Goal: Information Seeking & Learning: Compare options

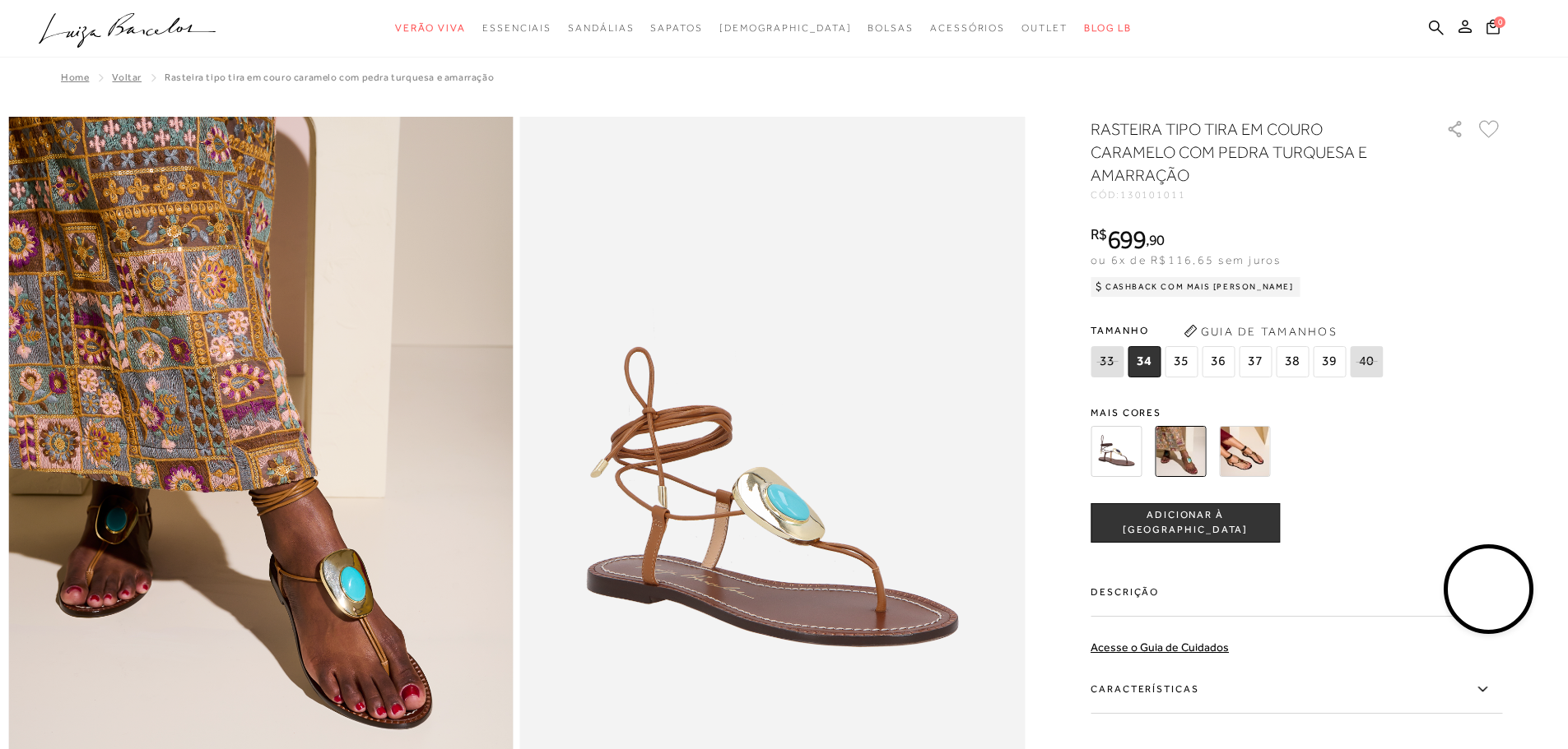
click at [1262, 457] on img at bounding box center [1244, 452] width 51 height 51
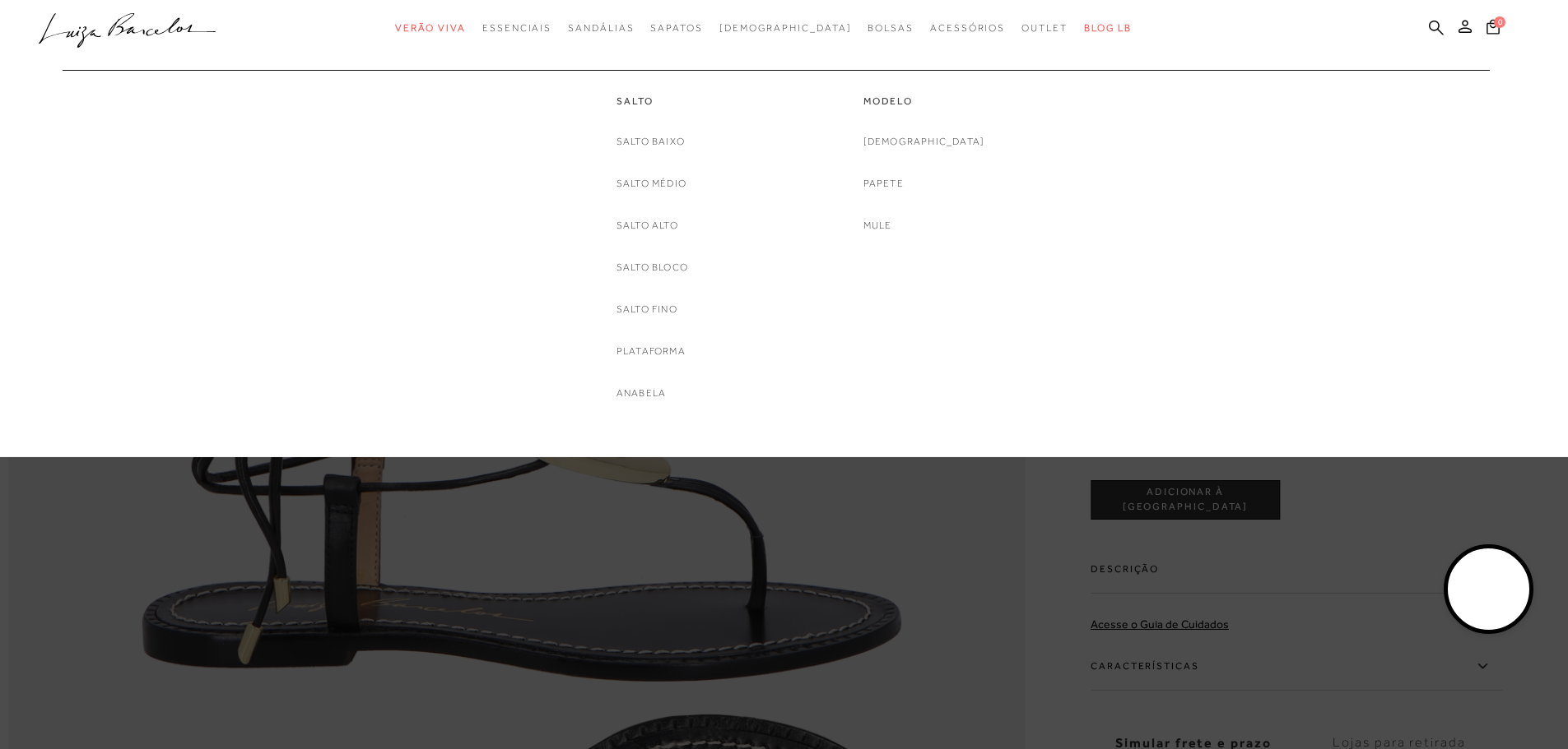
scroll to position [1563, 0]
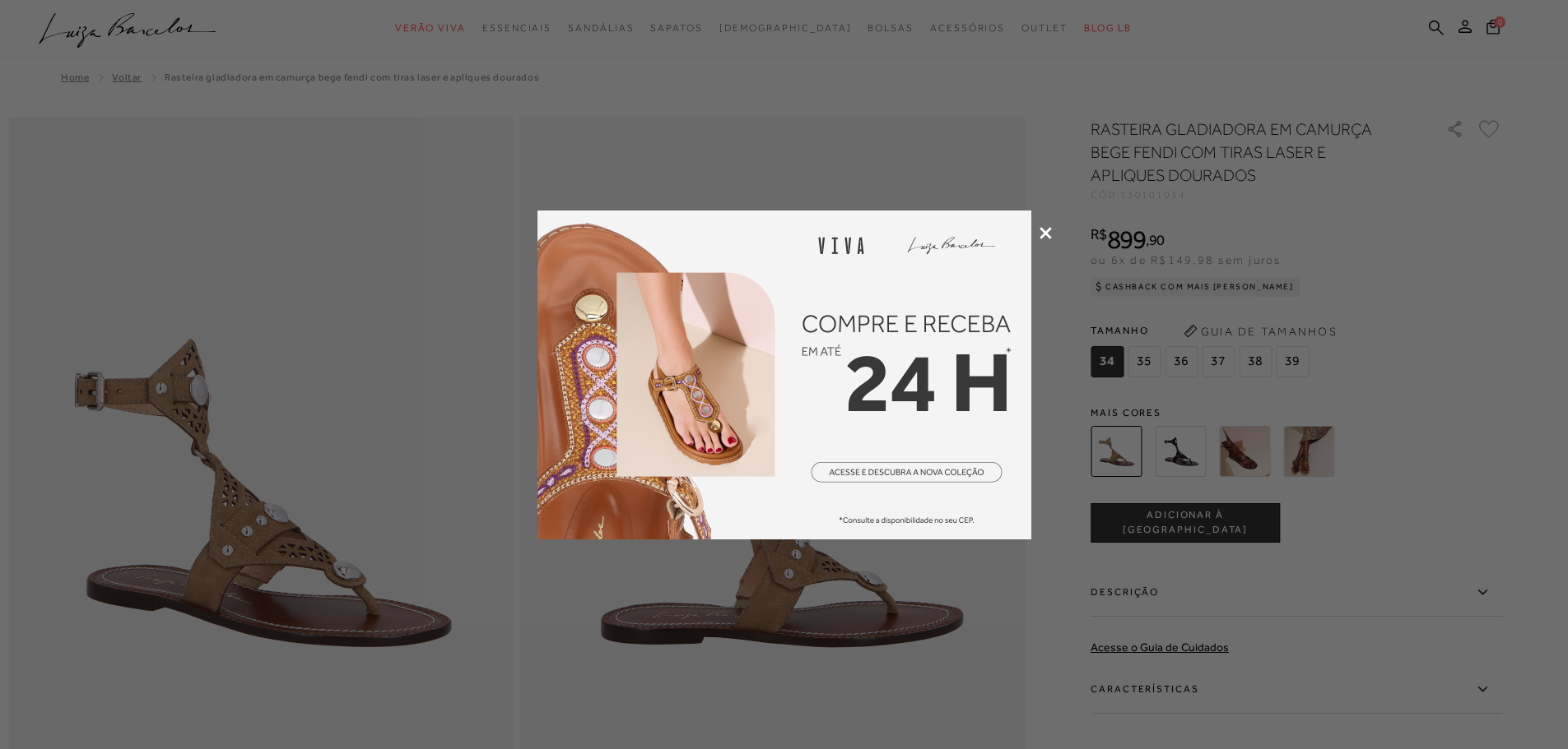
drag, startPoint x: 0, startPoint y: 0, endPoint x: 1043, endPoint y: 238, distance: 1069.8
click at [1043, 238] on icon at bounding box center [1045, 233] width 13 height 13
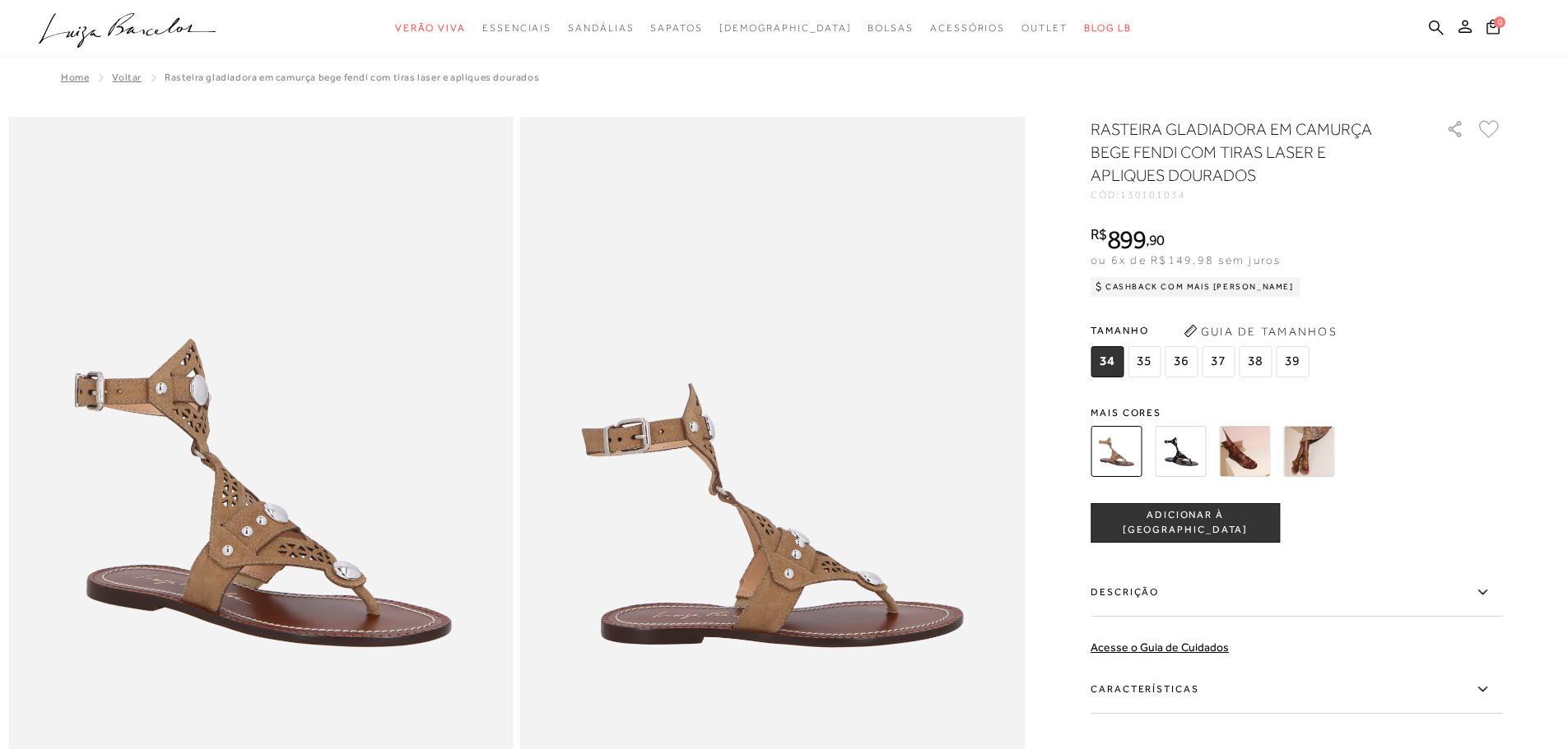
click at [1314, 452] on img at bounding box center [1308, 452] width 51 height 51
